Goal: Find specific page/section: Find specific page/section

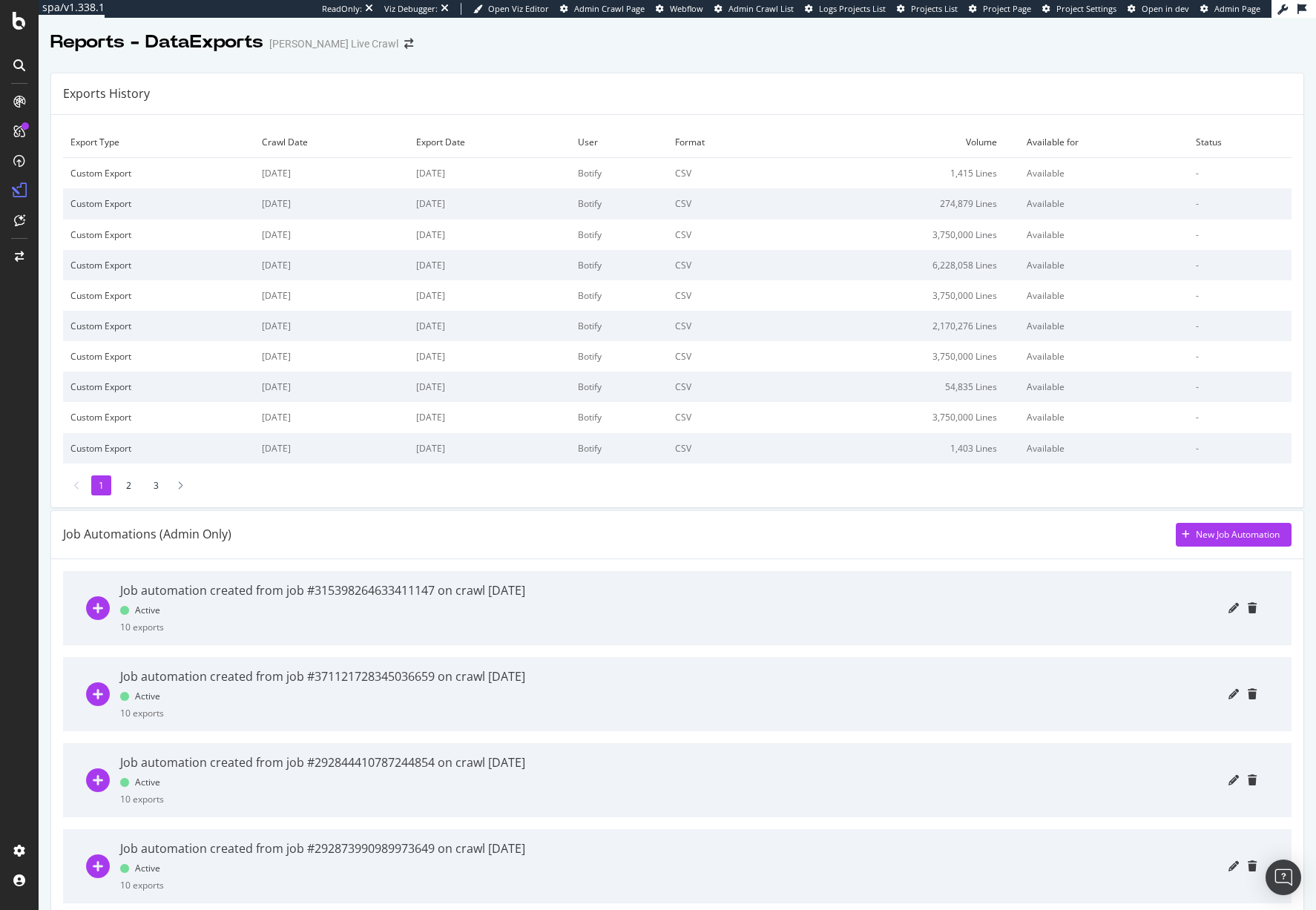
click at [126, 484] on li "2" at bounding box center [128, 485] width 20 height 20
click at [156, 484] on li "3" at bounding box center [156, 485] width 20 height 20
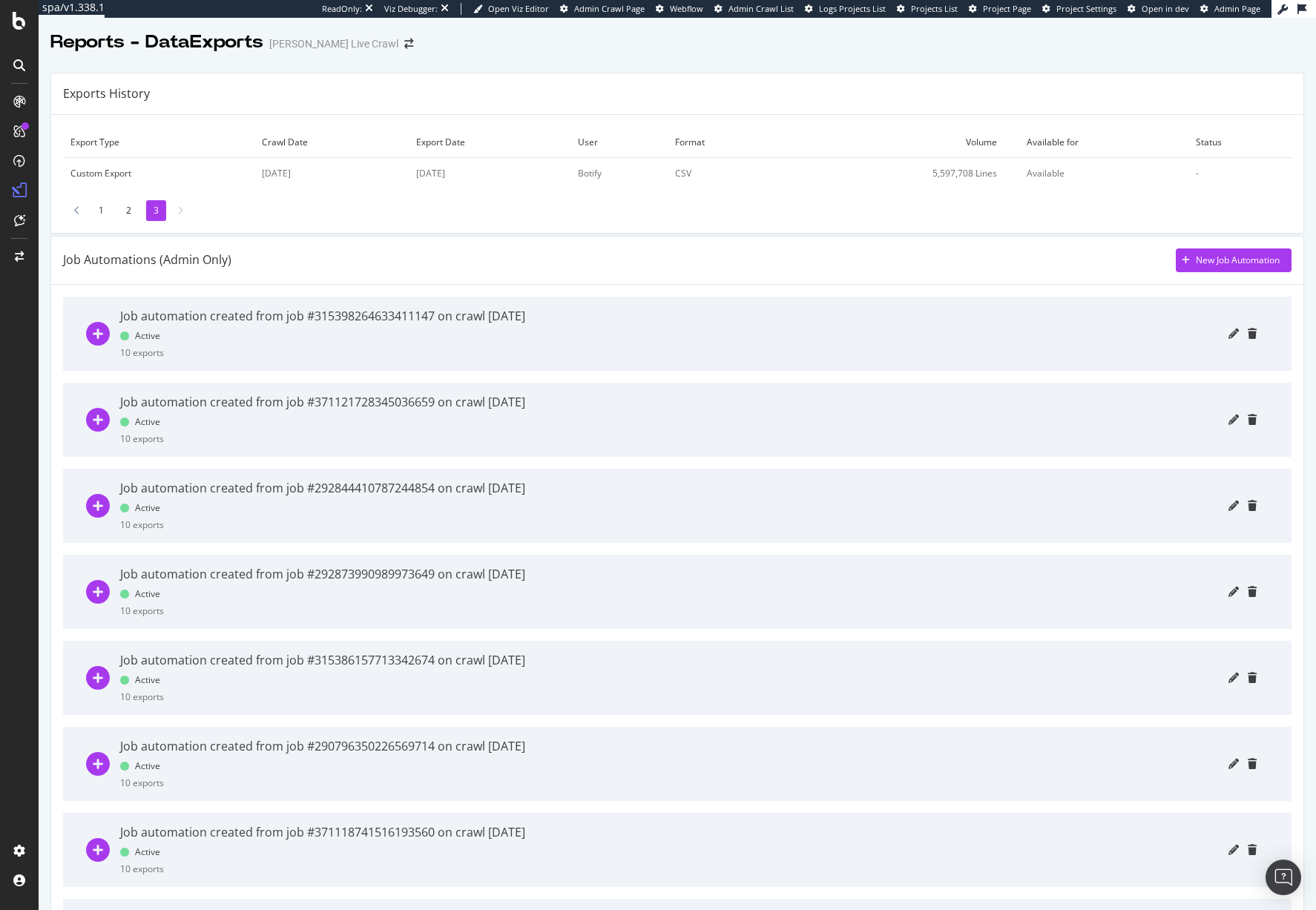
click at [97, 216] on li "1" at bounding box center [101, 210] width 20 height 20
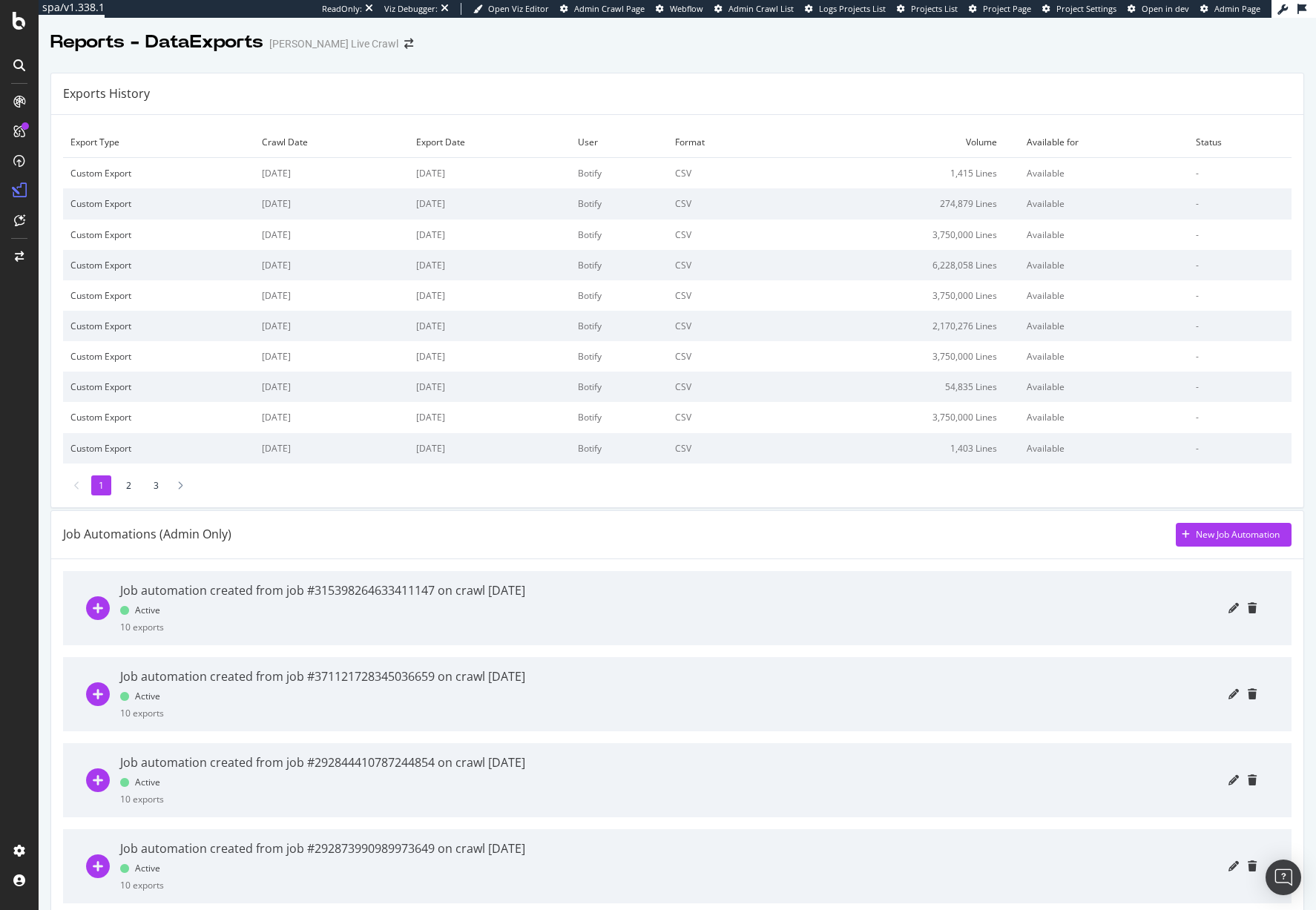
click at [111, 204] on div "Custom Export" at bounding box center [159, 203] width 177 height 13
click at [109, 174] on div "Custom Export" at bounding box center [159, 173] width 177 height 13
click at [109, 247] on td "Custom Export" at bounding box center [158, 235] width 191 height 31
click at [991, 251] on td "6,228,058 Lines" at bounding box center [900, 265] width 239 height 31
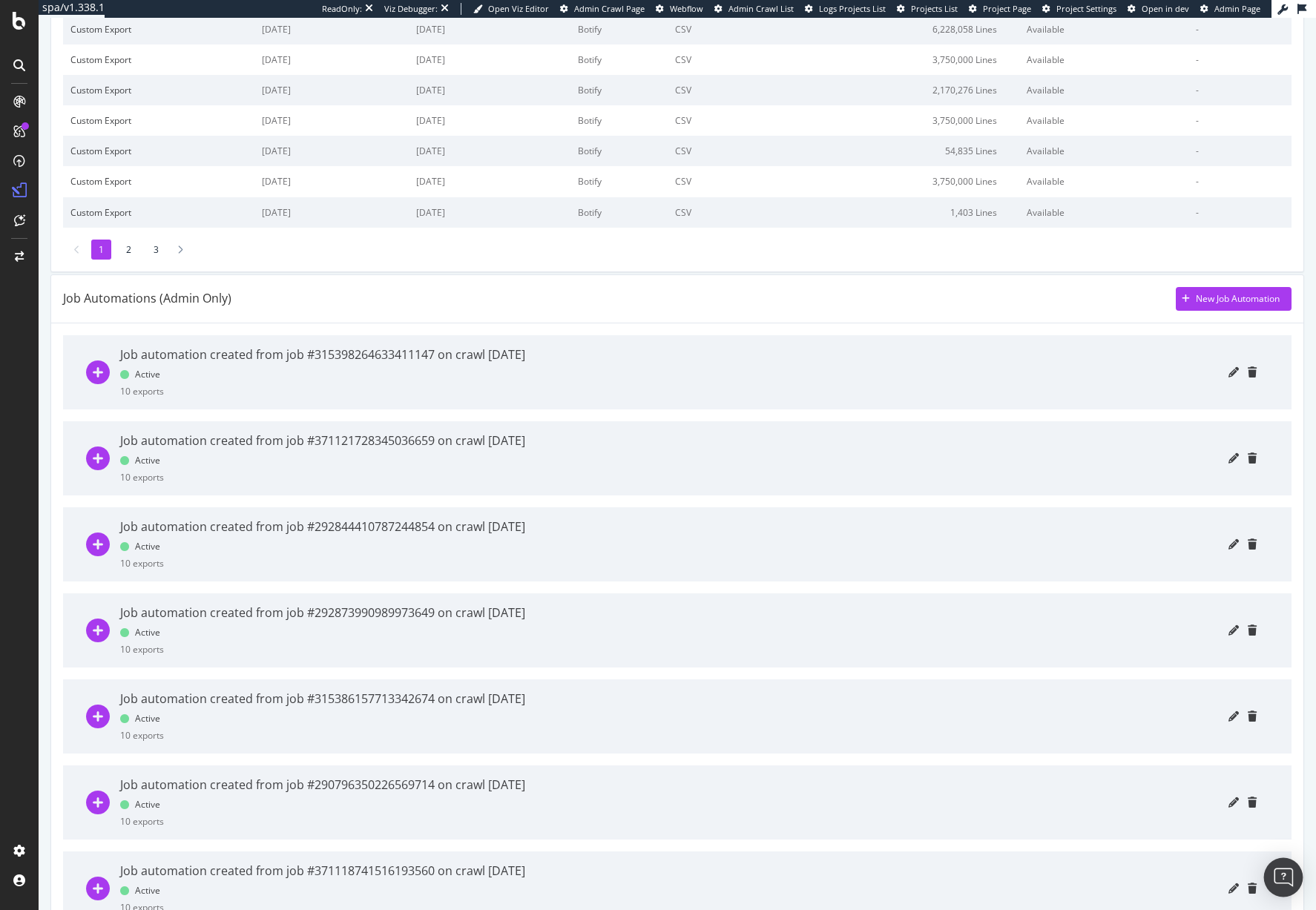
scroll to position [251, 0]
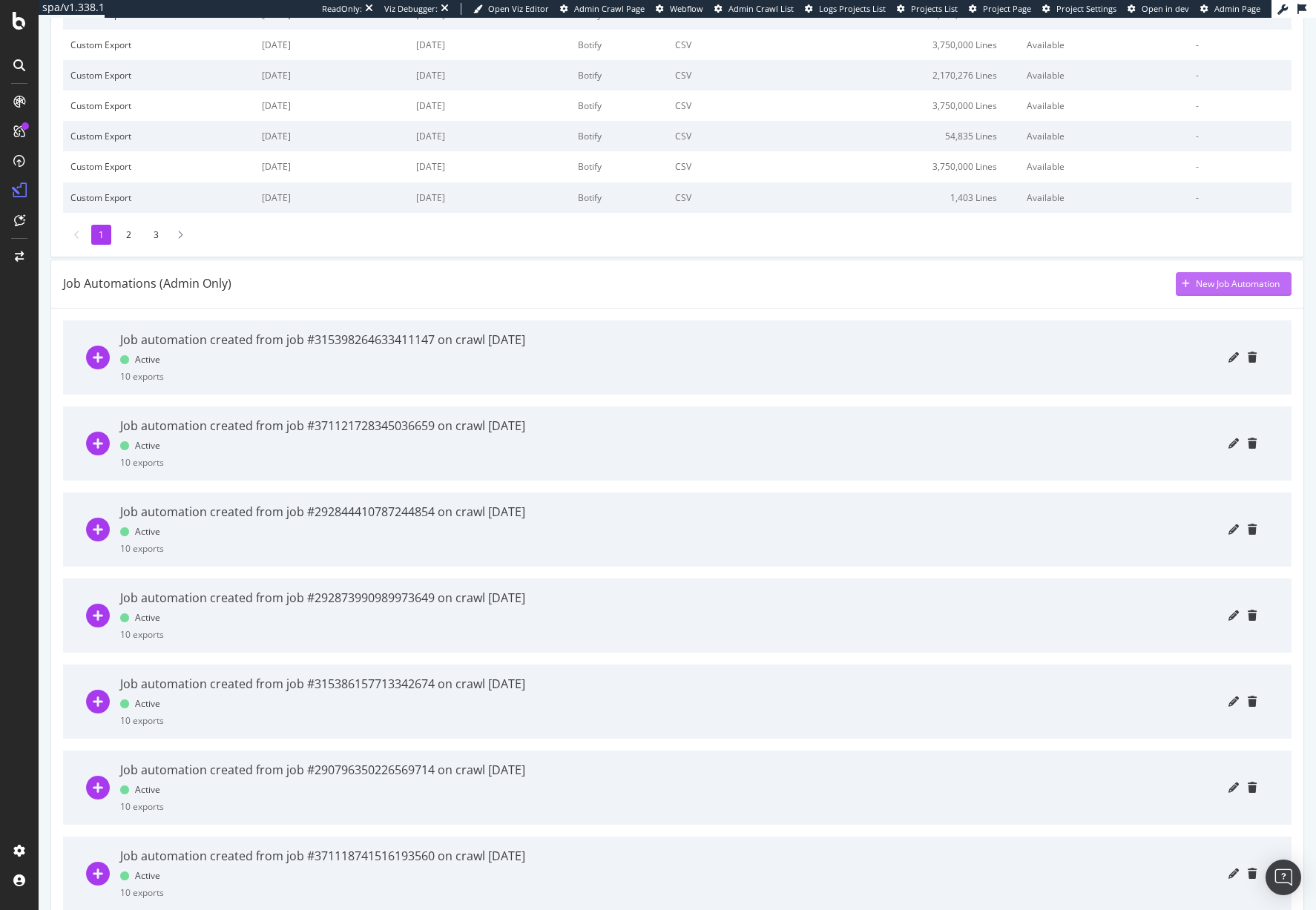
click at [1205, 284] on div "New Job Automation" at bounding box center [1237, 283] width 84 height 13
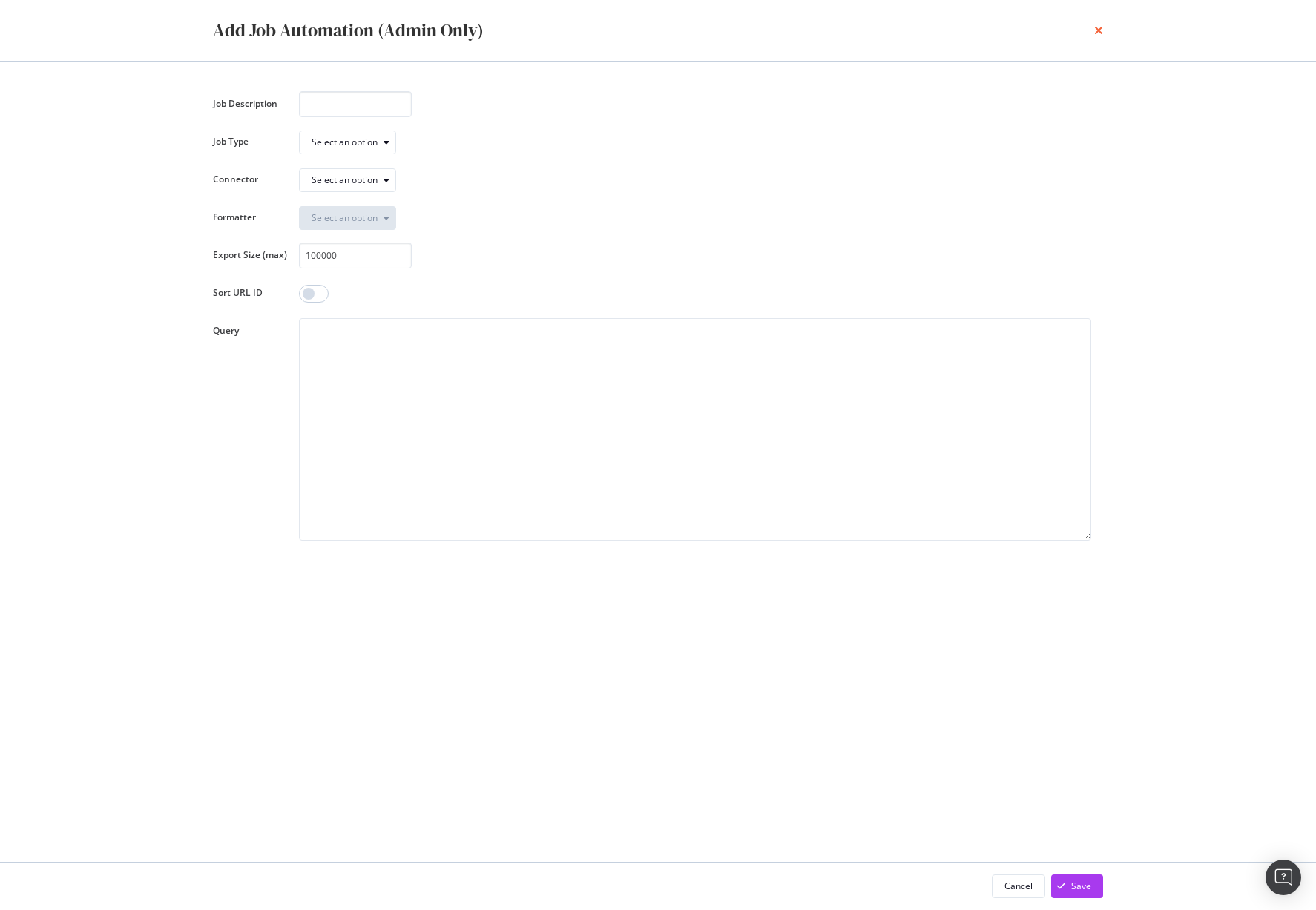
click at [1102, 34] on icon "times" at bounding box center [1098, 31] width 9 height 12
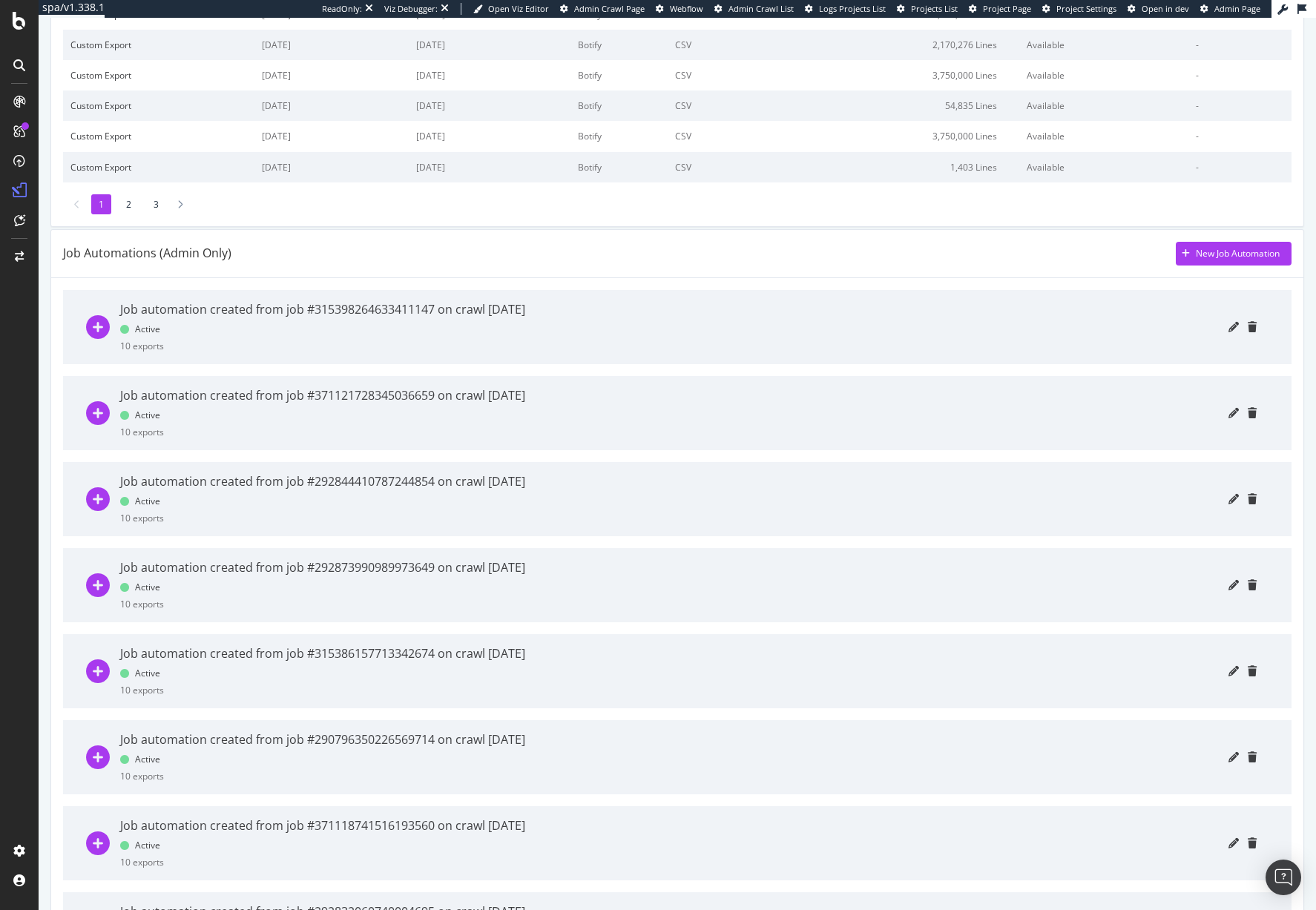
scroll to position [279, 0]
click at [1251, 256] on div "New Job Automation" at bounding box center [1237, 255] width 84 height 13
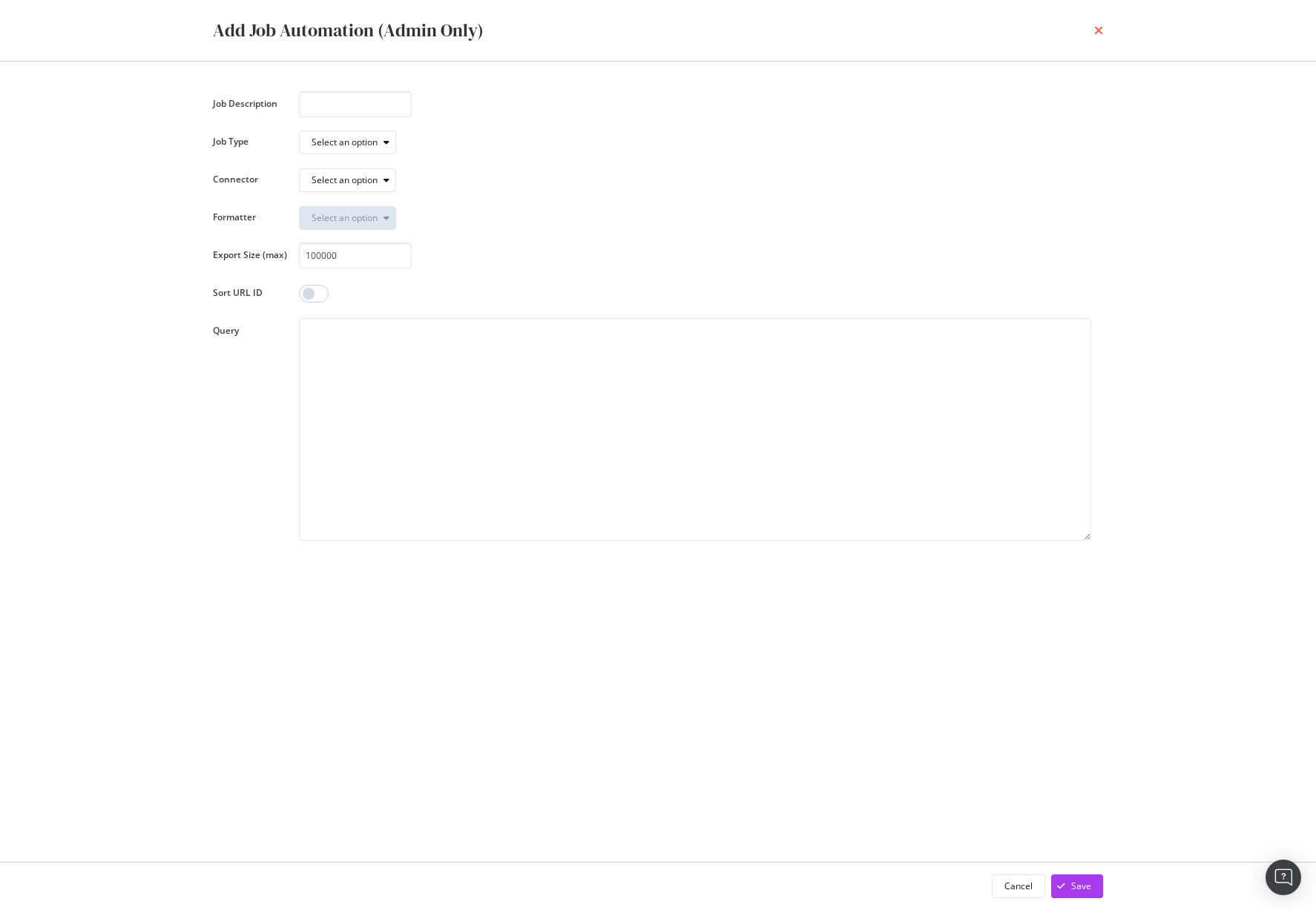
click at [1097, 33] on icon "times" at bounding box center [1098, 31] width 9 height 12
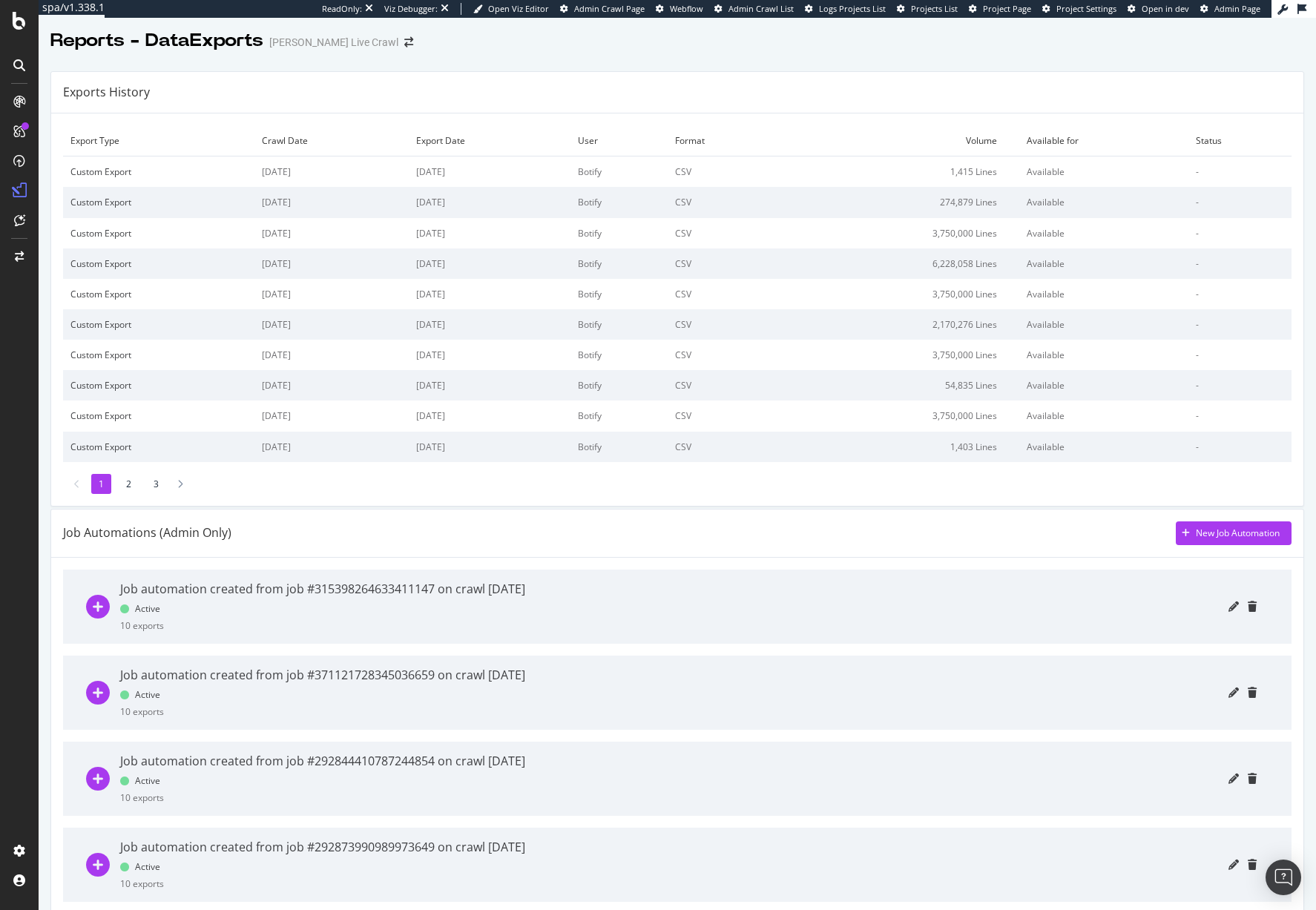
scroll to position [0, 0]
